Goal: Information Seeking & Learning: Learn about a topic

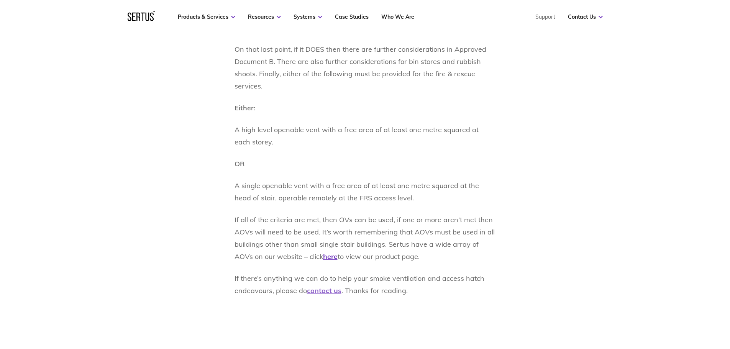
scroll to position [766, 0]
click at [323, 259] on u "here" at bounding box center [330, 258] width 15 height 9
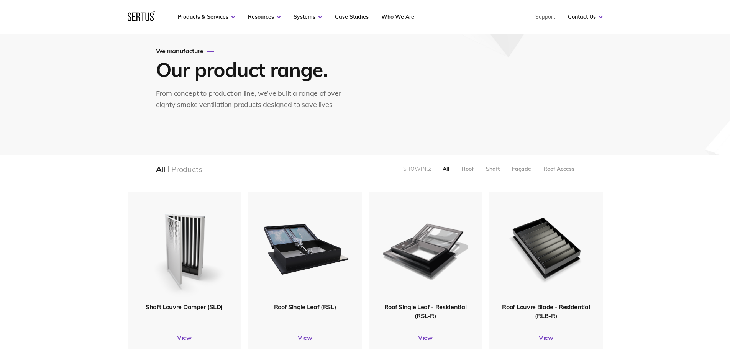
scroll to position [115, 0]
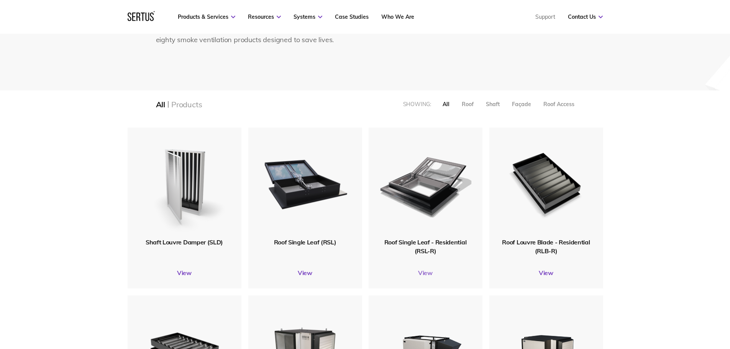
click at [428, 271] on link "View" at bounding box center [426, 273] width 114 height 8
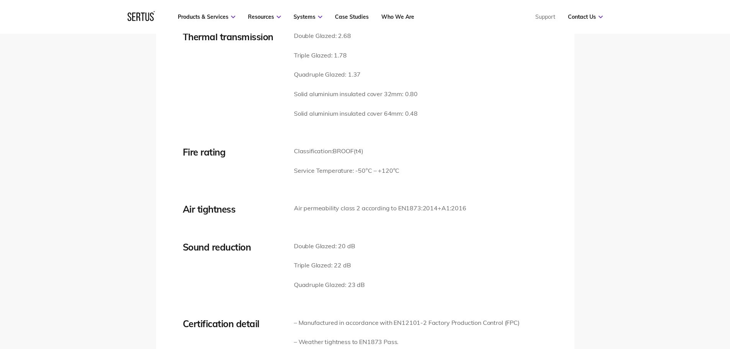
scroll to position [958, 0]
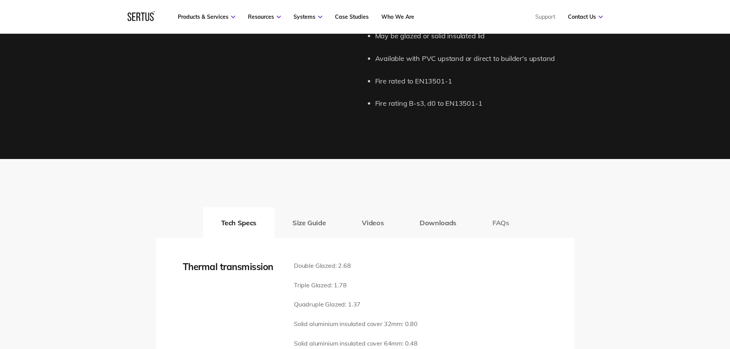
click at [501, 223] on button "FAQs" at bounding box center [500, 222] width 53 height 31
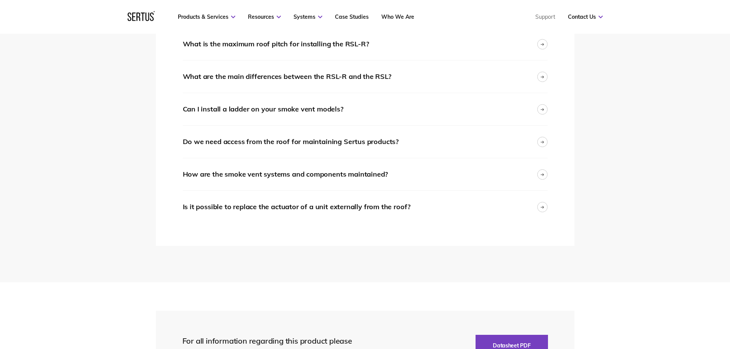
scroll to position [1686, 0]
